Goal: Find specific page/section: Find specific page/section

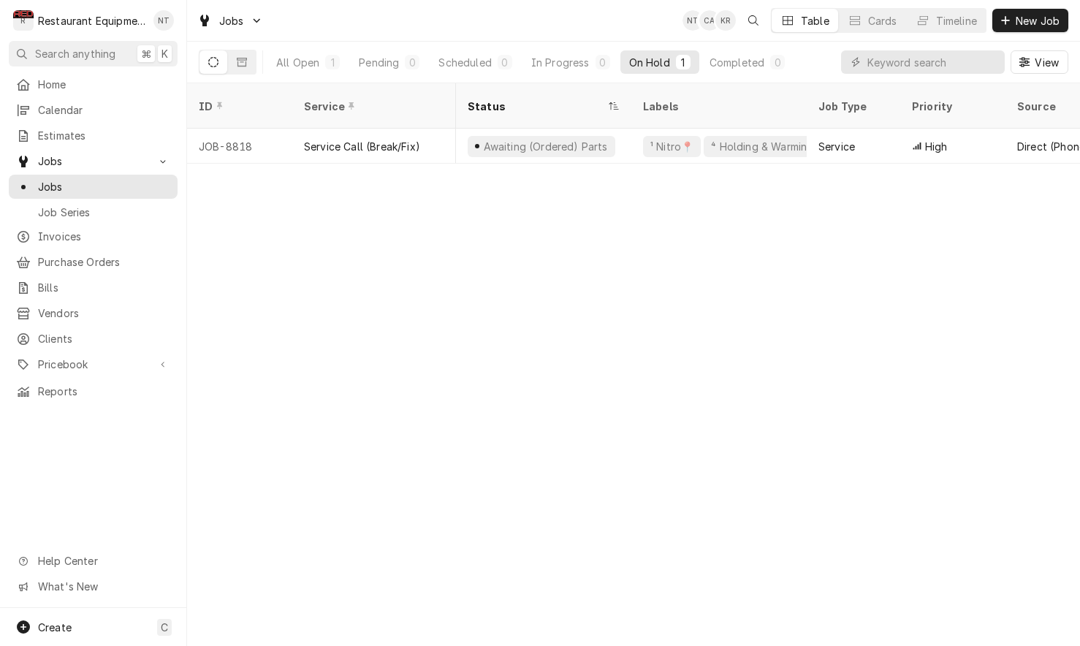
scroll to position [0, 1082]
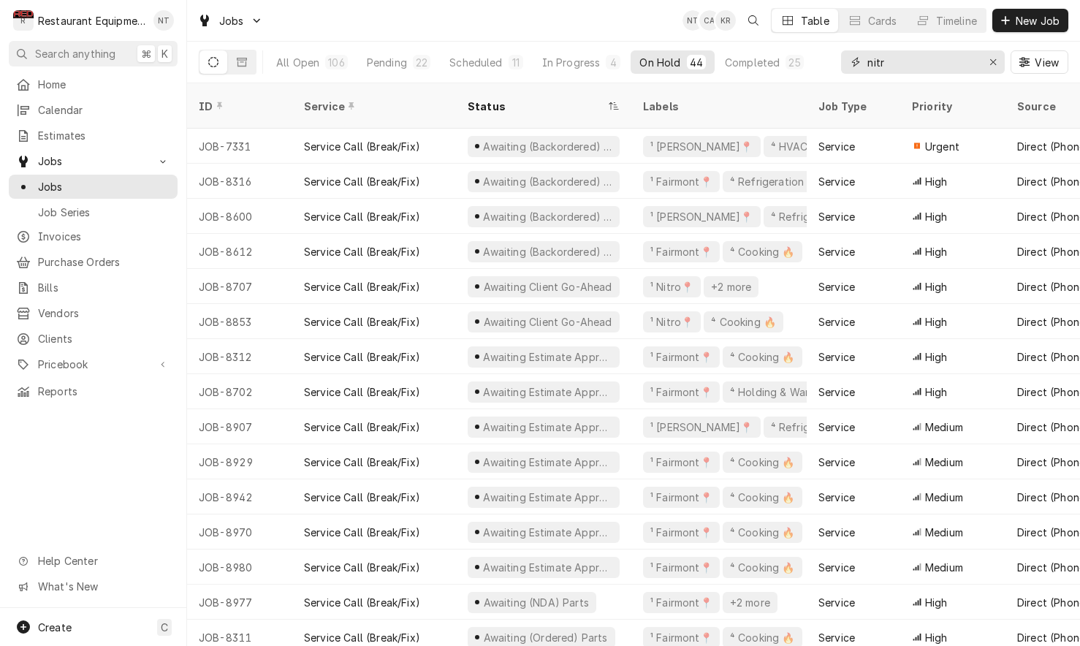
type input "nitro"
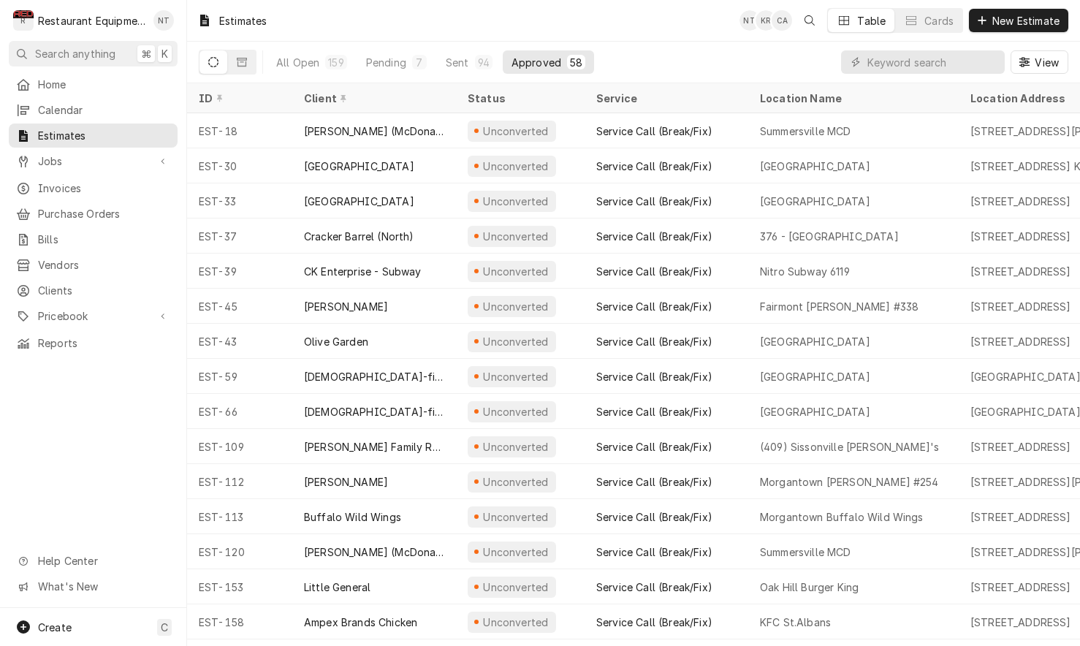
click at [877, 65] on input "Dynamic Content Wrapper" at bounding box center [932, 61] width 130 height 23
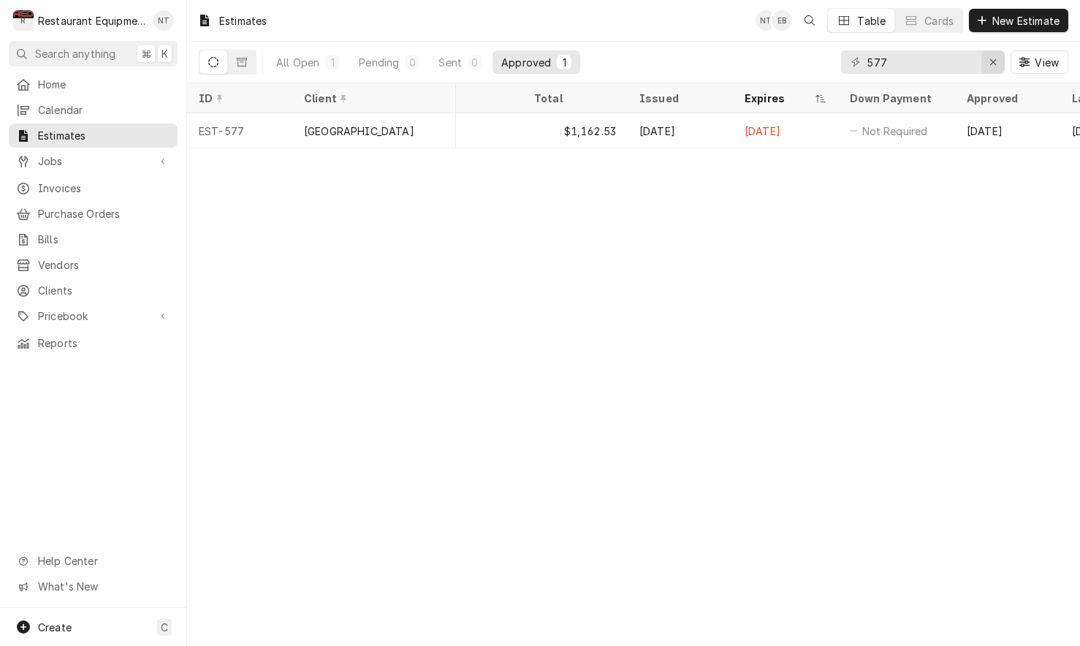
scroll to position [0, 823]
type input "577"
click at [999, 61] on button "Erase input" at bounding box center [992, 61] width 23 height 23
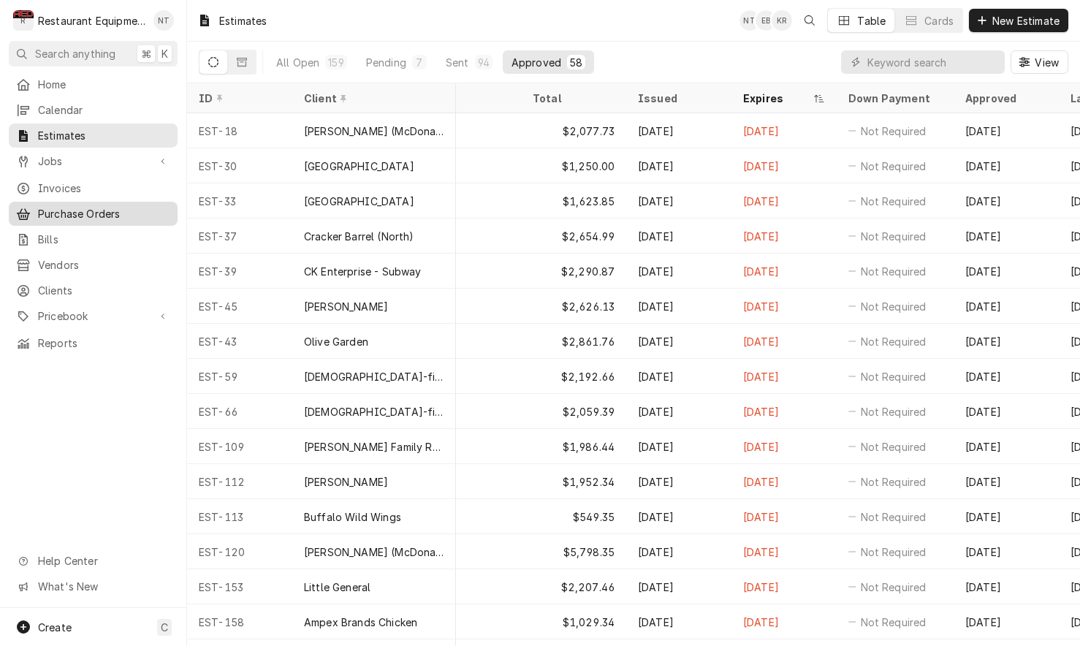
click at [60, 206] on span "Purchase Orders" at bounding box center [104, 213] width 132 height 15
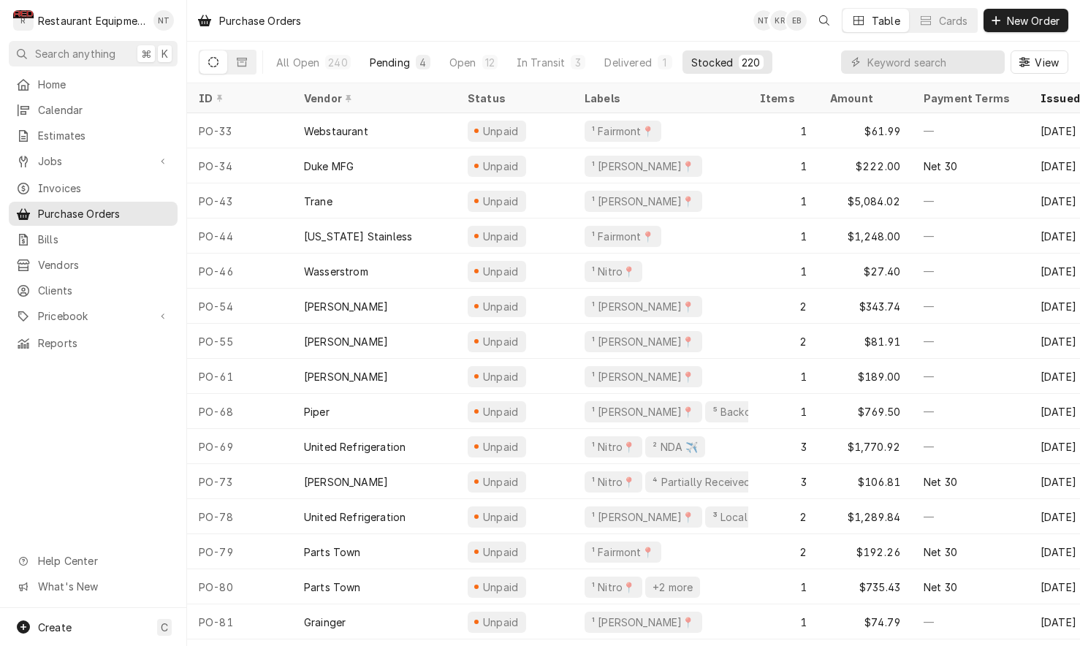
click at [392, 59] on div "Pending" at bounding box center [390, 62] width 40 height 15
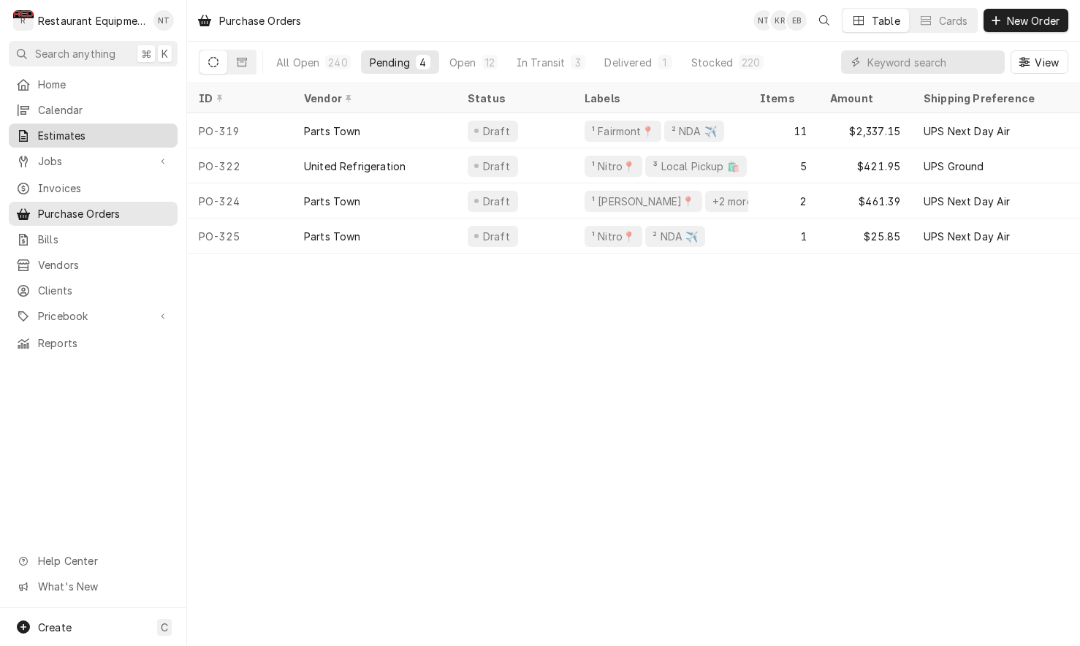
click at [118, 128] on span "Estimates" at bounding box center [104, 135] width 132 height 15
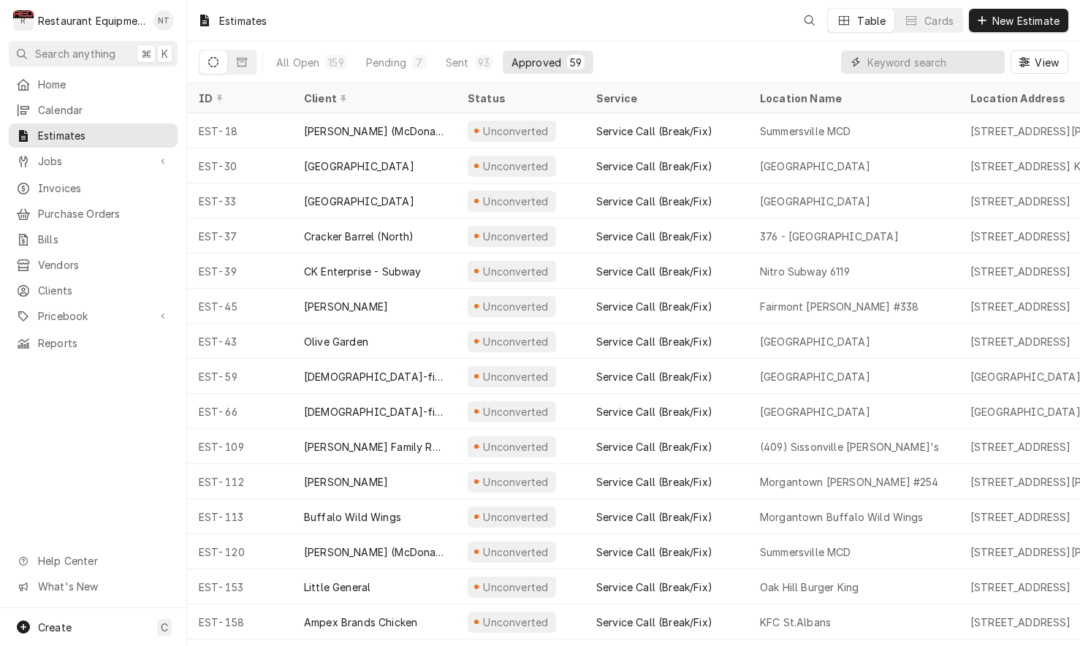
click at [945, 58] on input "Dynamic Content Wrapper" at bounding box center [932, 61] width 130 height 23
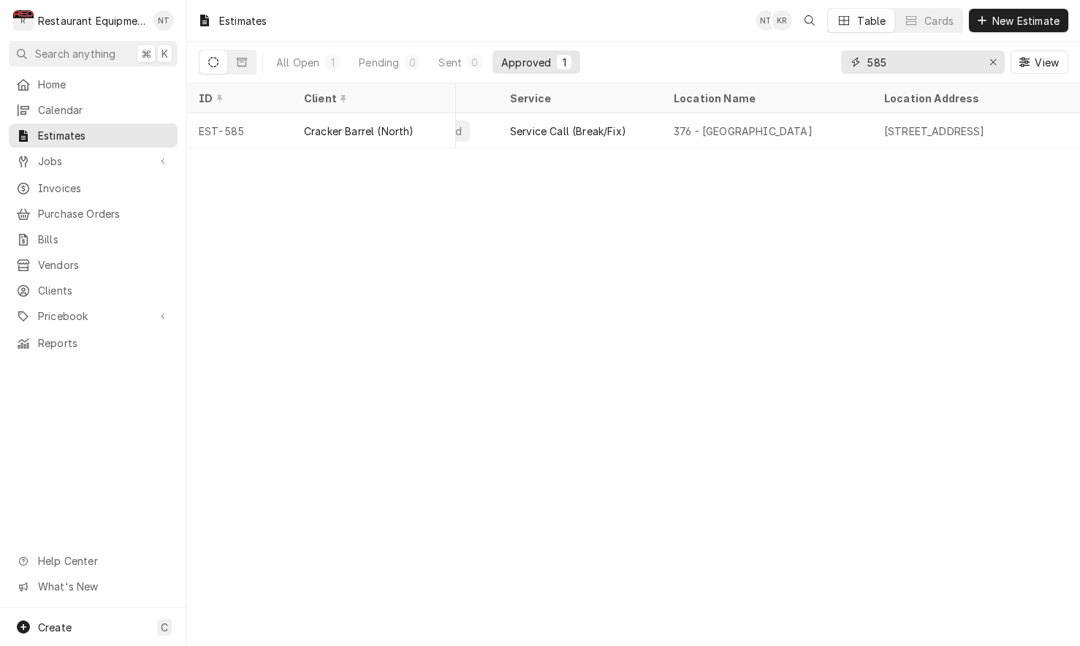
scroll to position [0, 91]
type input "585"
click at [982, 58] on button "Erase input" at bounding box center [992, 61] width 23 height 23
